Goal: Navigation & Orientation: Find specific page/section

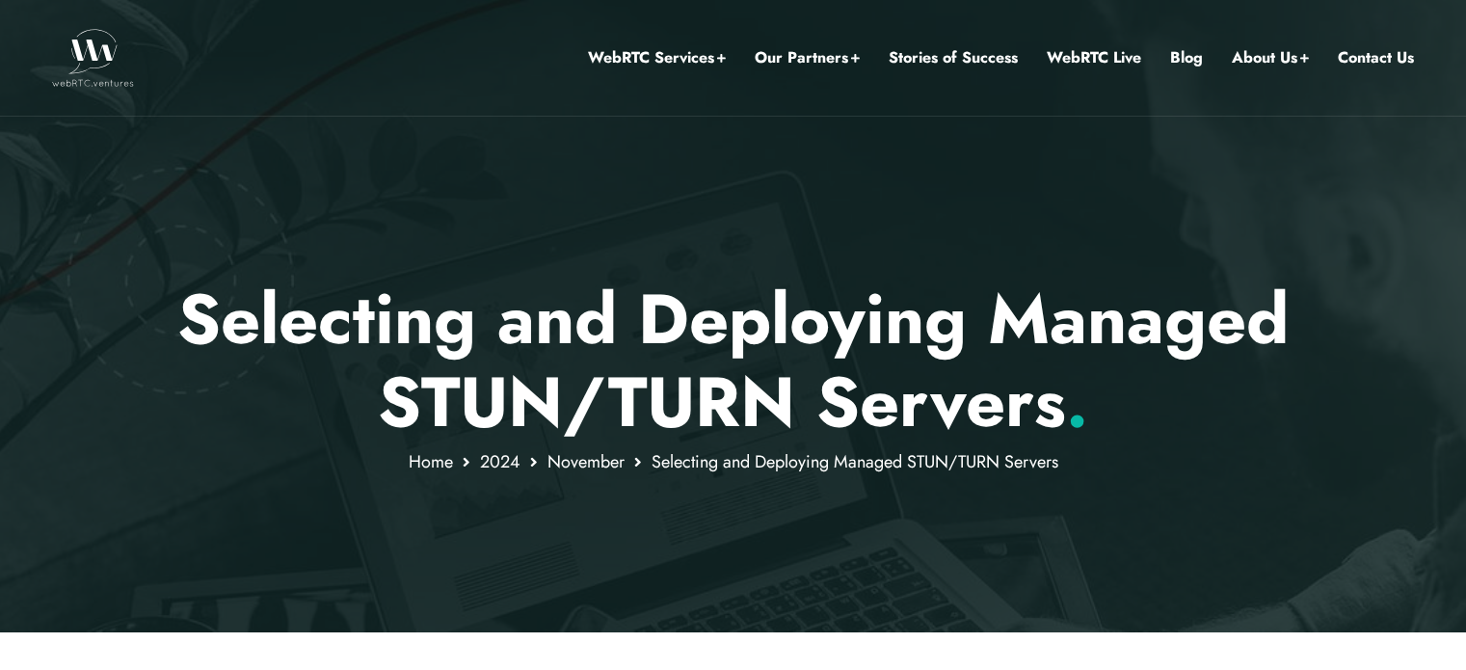
click at [112, 66] on img at bounding box center [93, 58] width 82 height 58
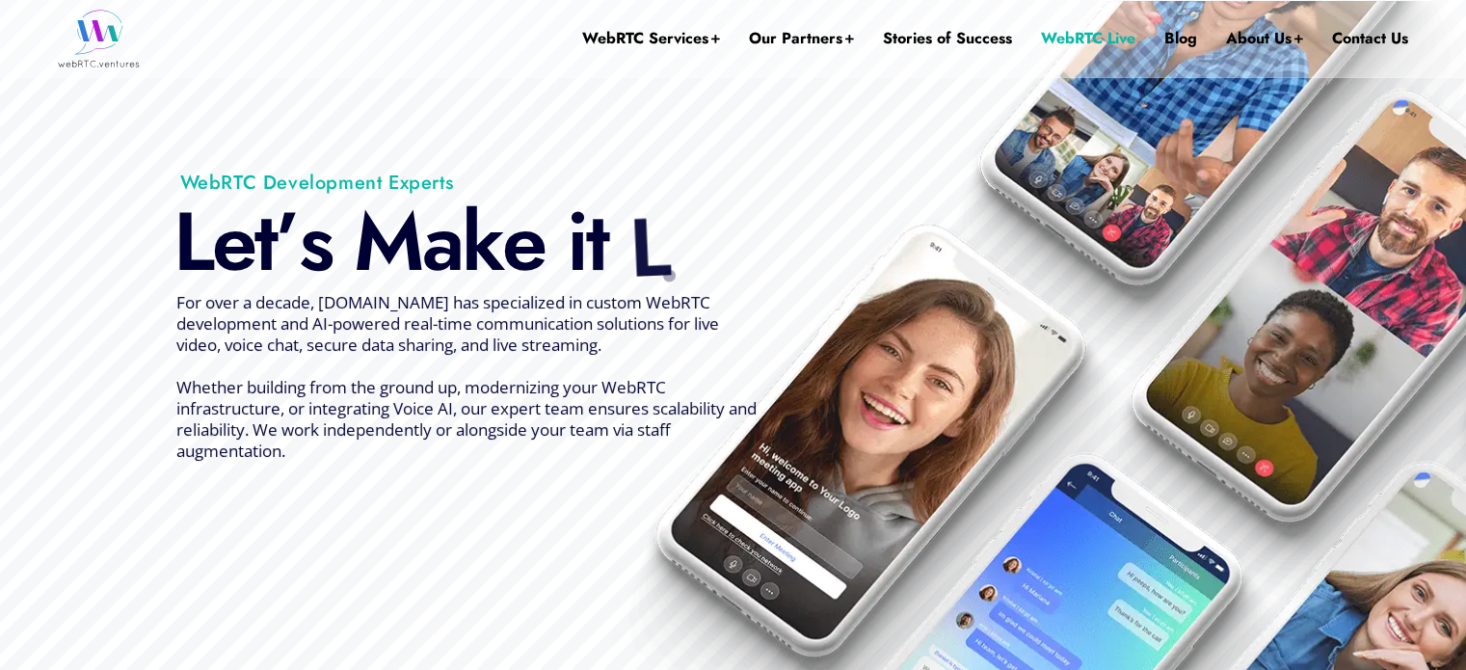
click at [1102, 45] on link "WebRTC Live" at bounding box center [1088, 38] width 94 height 77
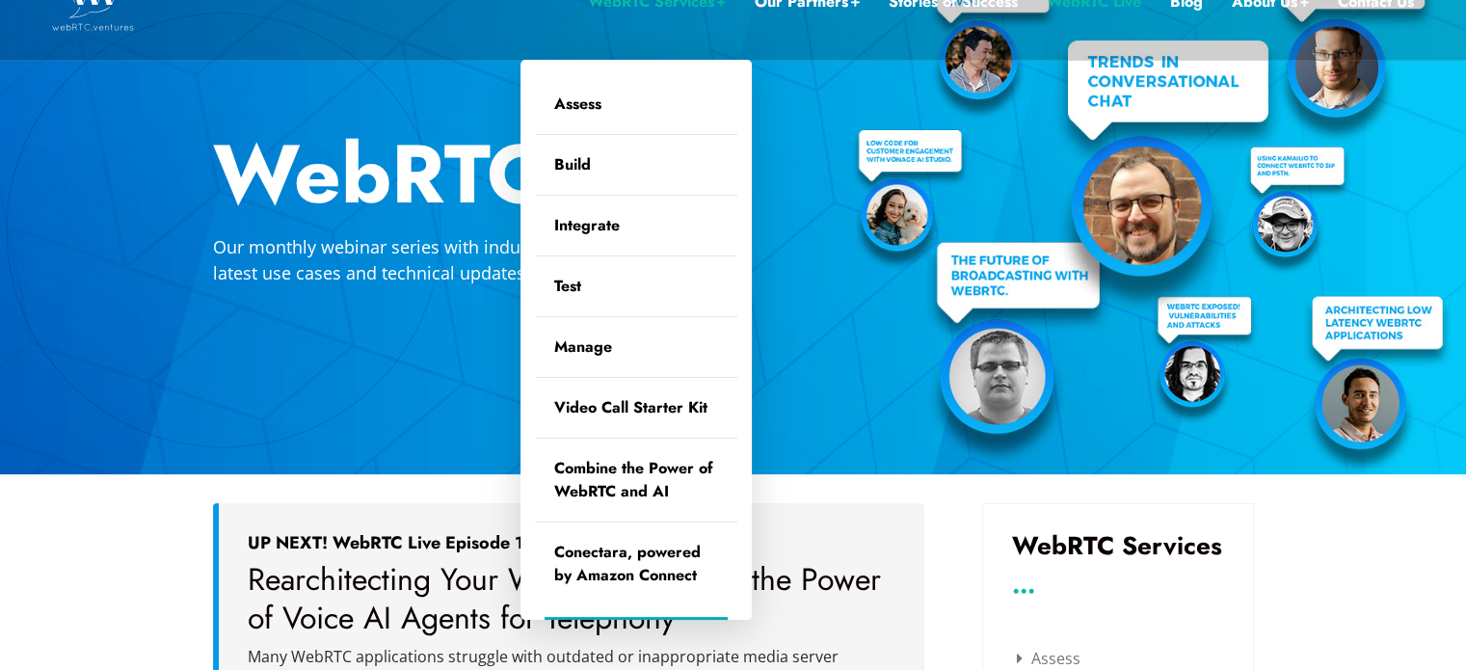
scroll to position [58, 0]
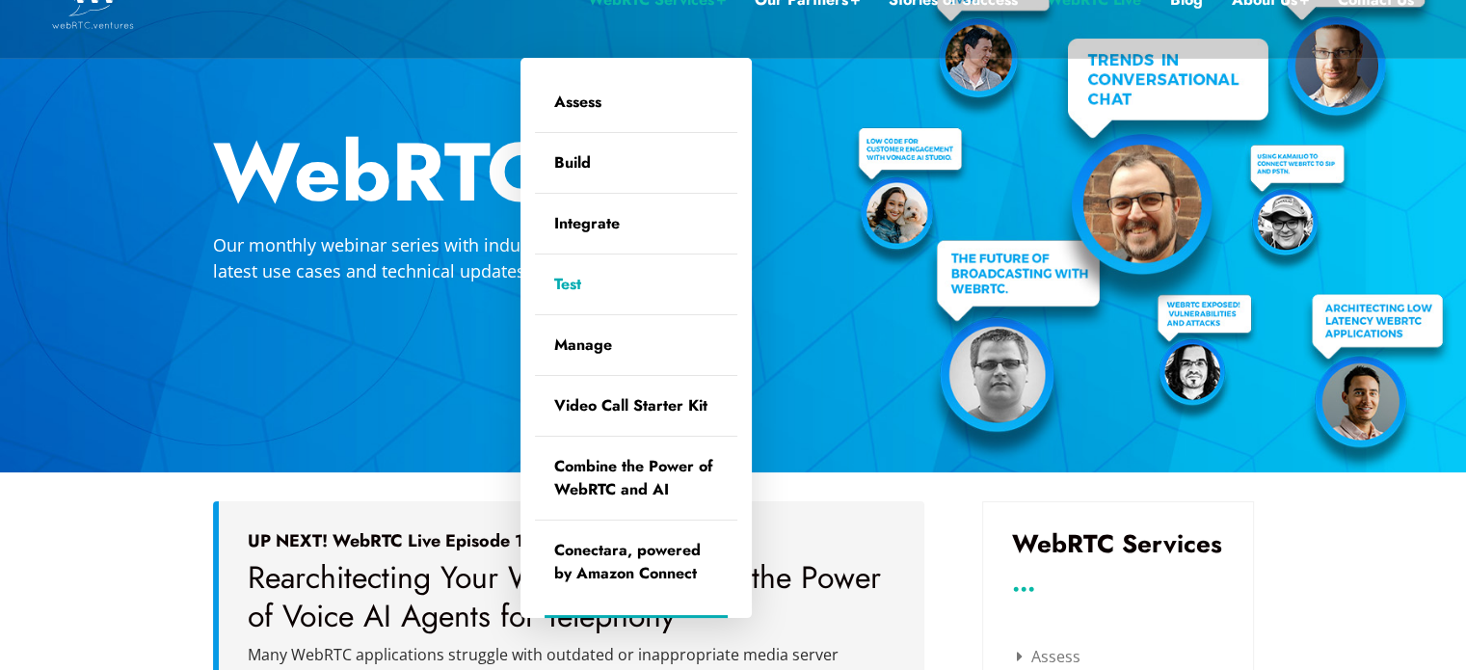
click at [575, 285] on link "Test" at bounding box center [636, 284] width 202 height 60
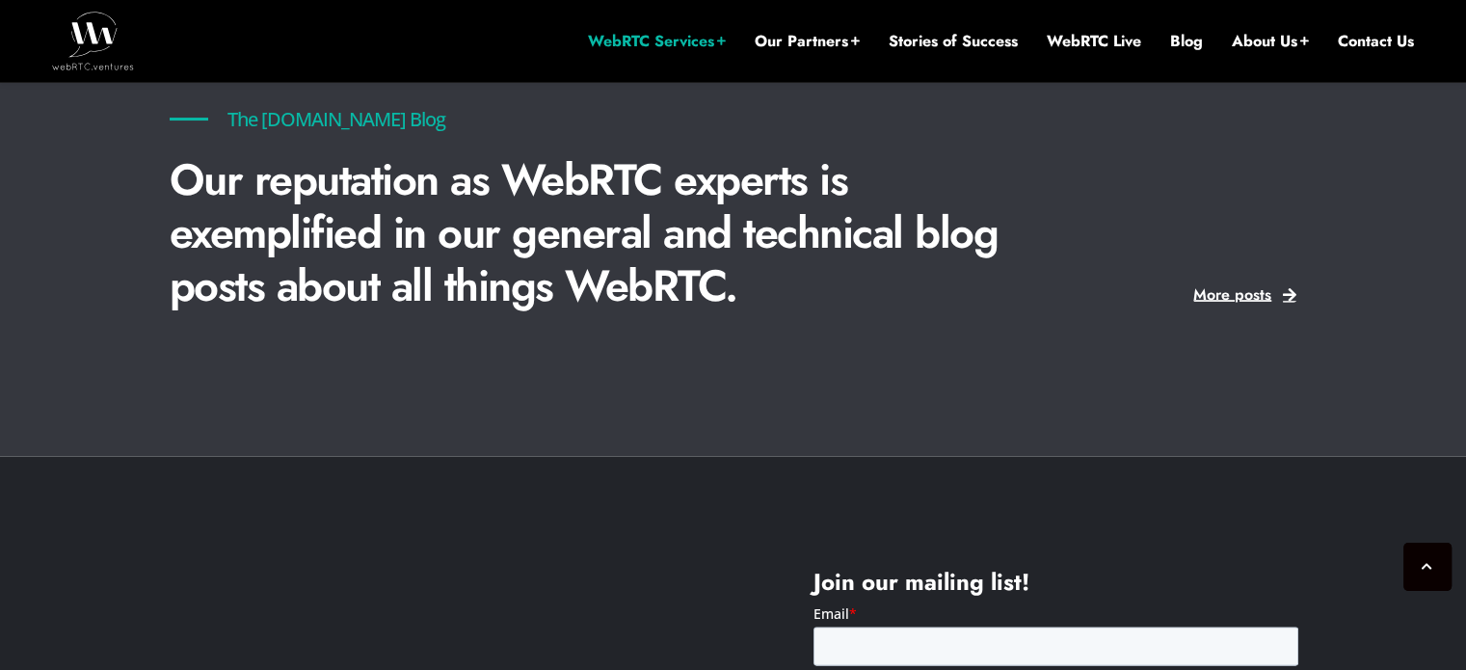
scroll to position [4335, 0]
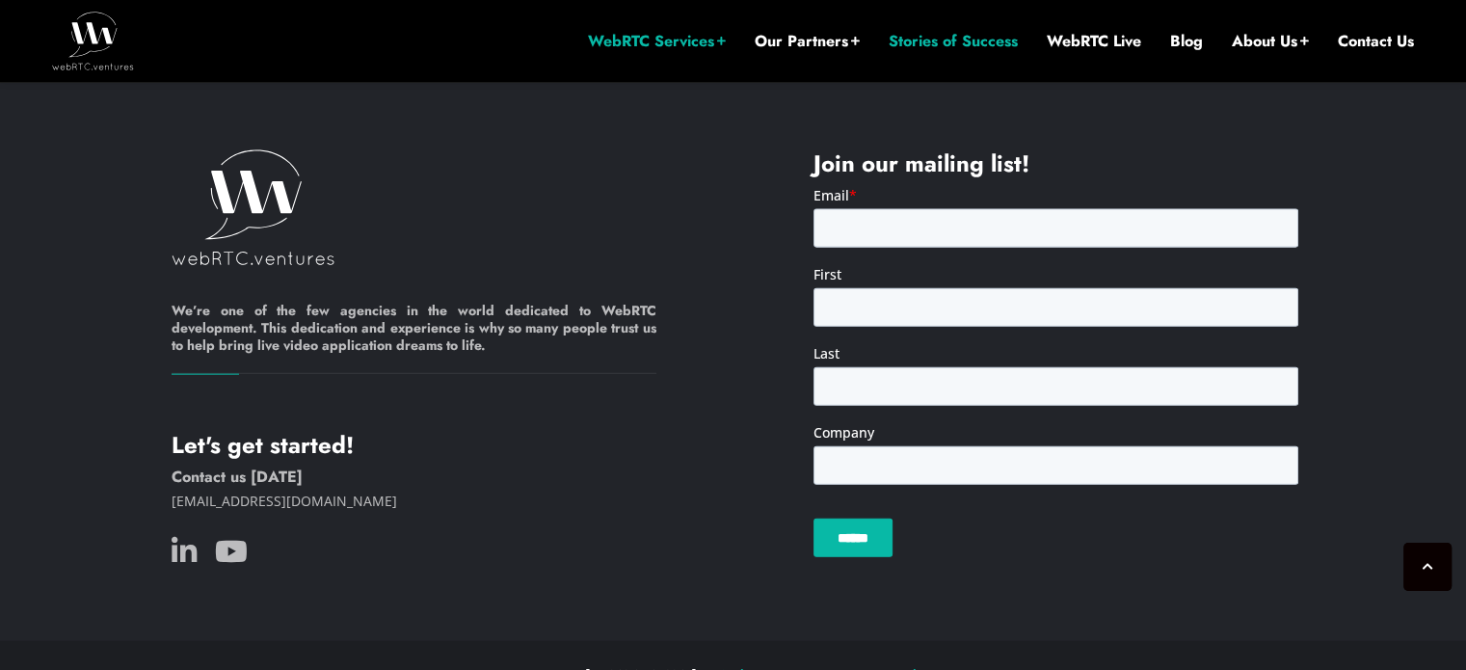
click at [1000, 36] on link "Stories of Success" at bounding box center [952, 41] width 129 height 21
